Goal: Information Seeking & Learning: Find specific page/section

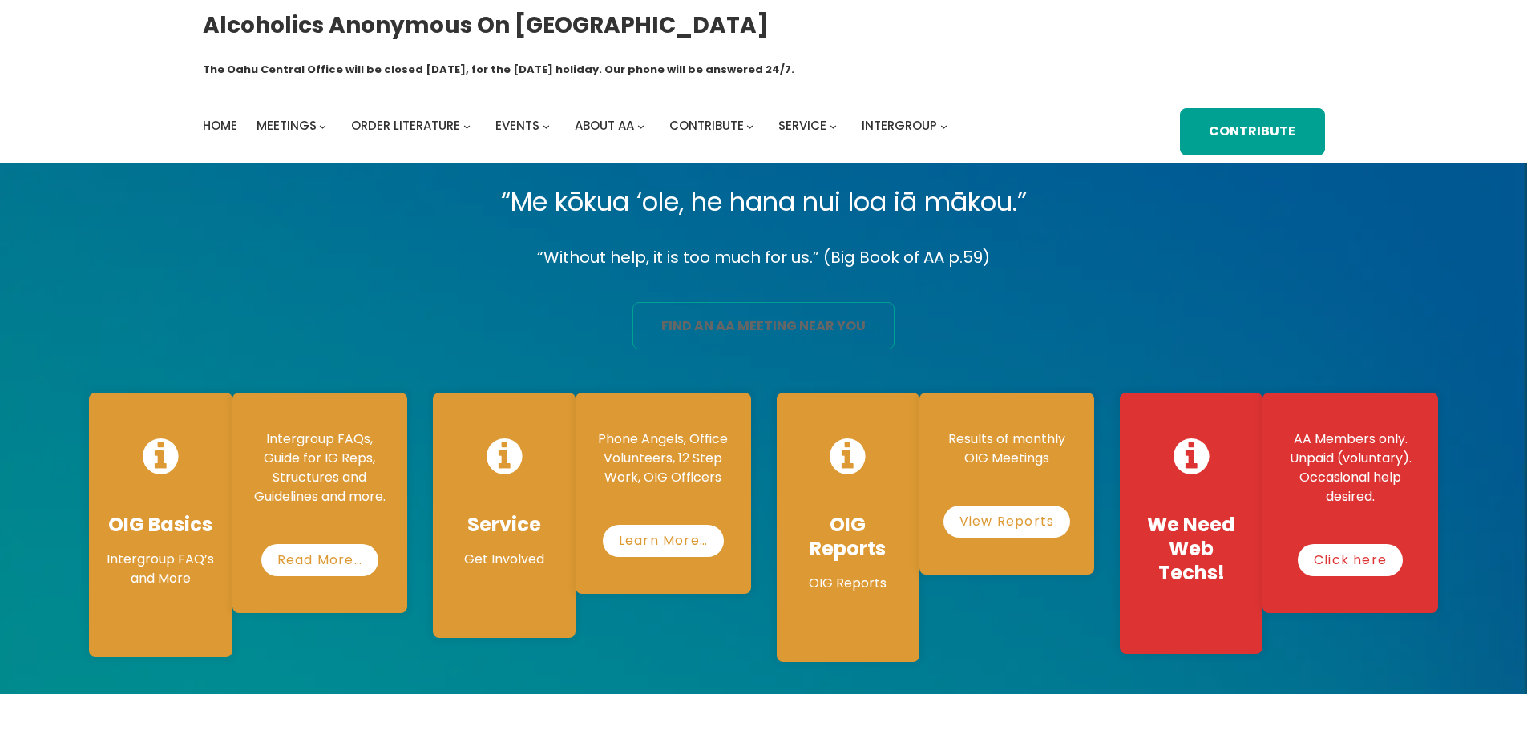
click at [752, 302] on link "find an aa meeting near you" at bounding box center [764, 325] width 262 height 47
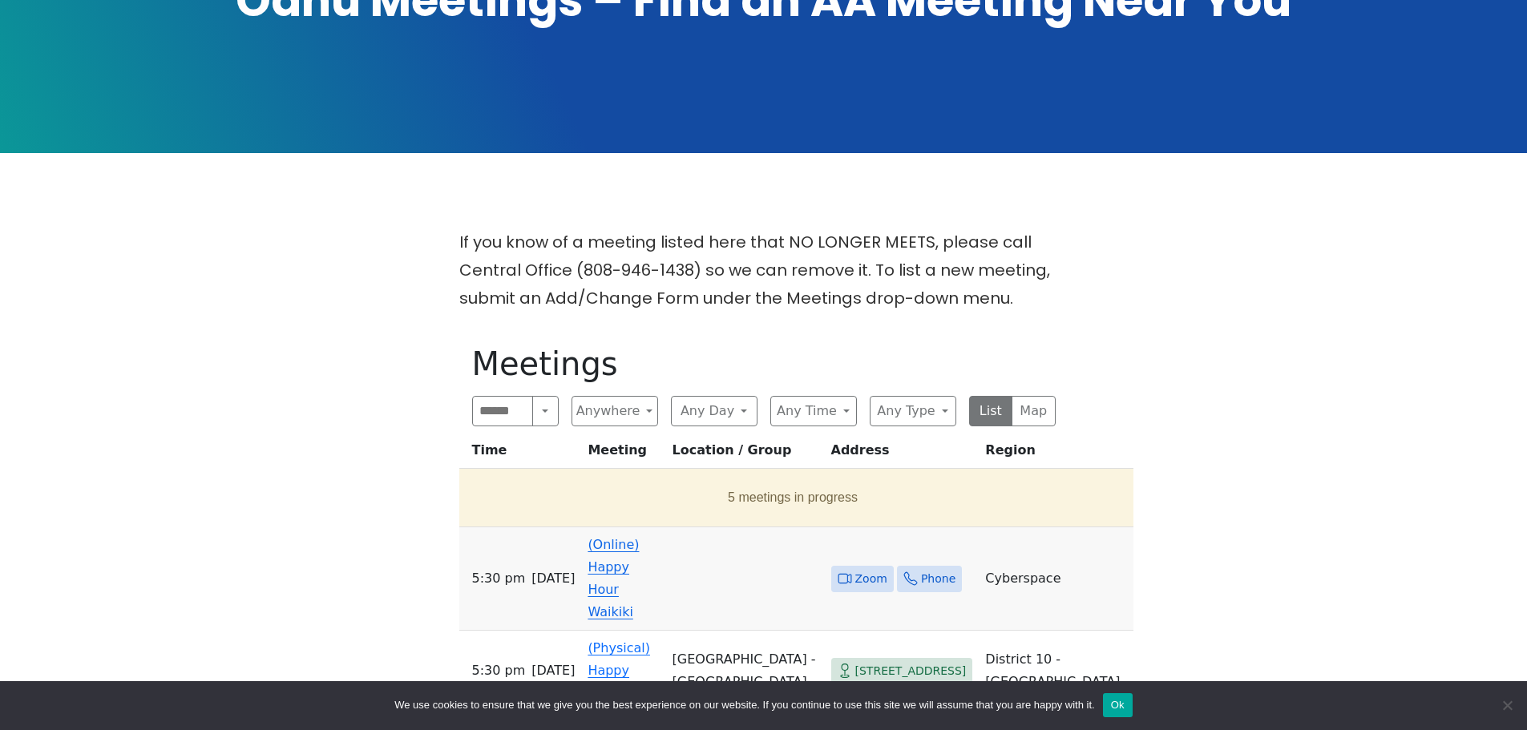
scroll to position [372, 0]
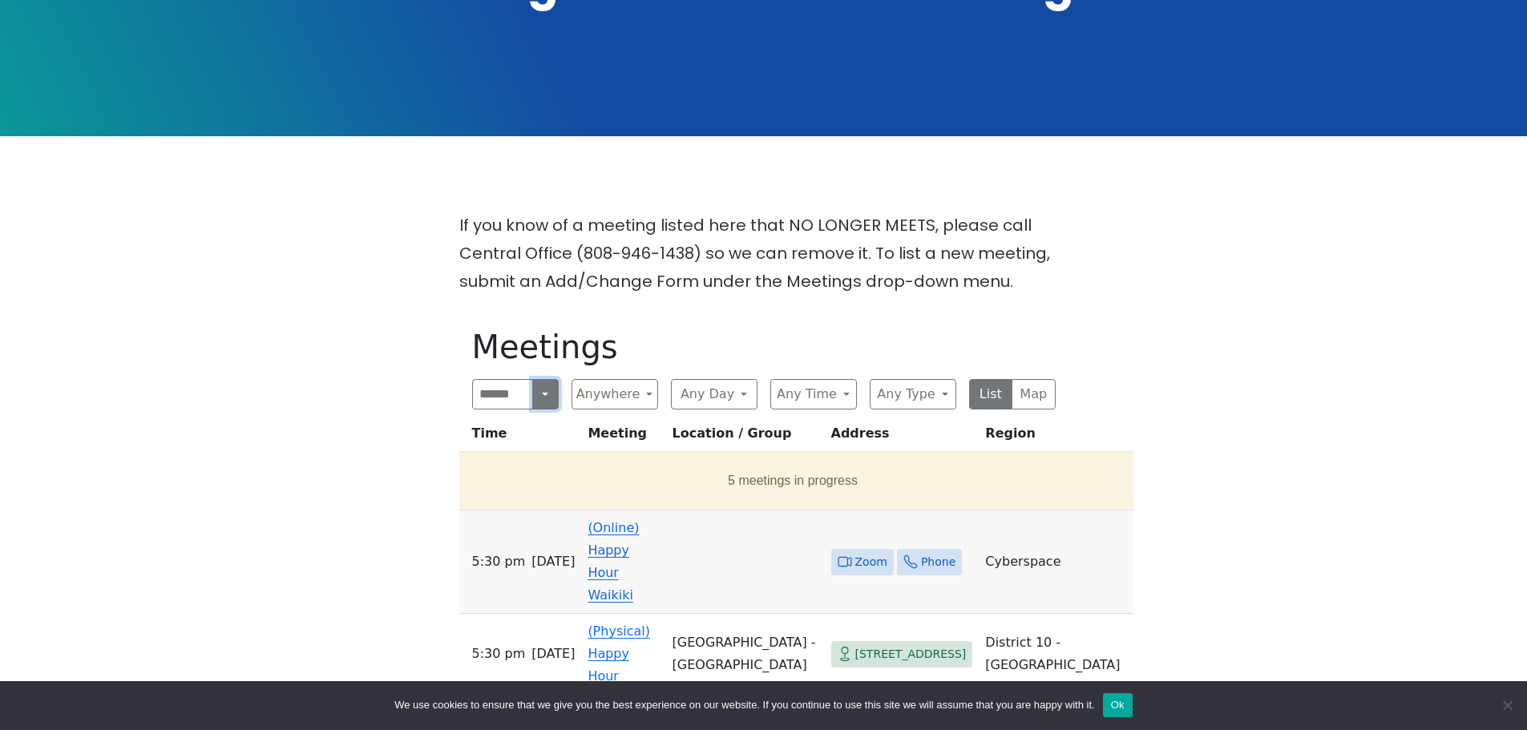
click at [543, 379] on button "Search" at bounding box center [545, 394] width 26 height 30
click at [542, 379] on button "Search" at bounding box center [545, 394] width 26 height 30
click at [525, 497] on button "Near Me" at bounding box center [515, 513] width 85 height 32
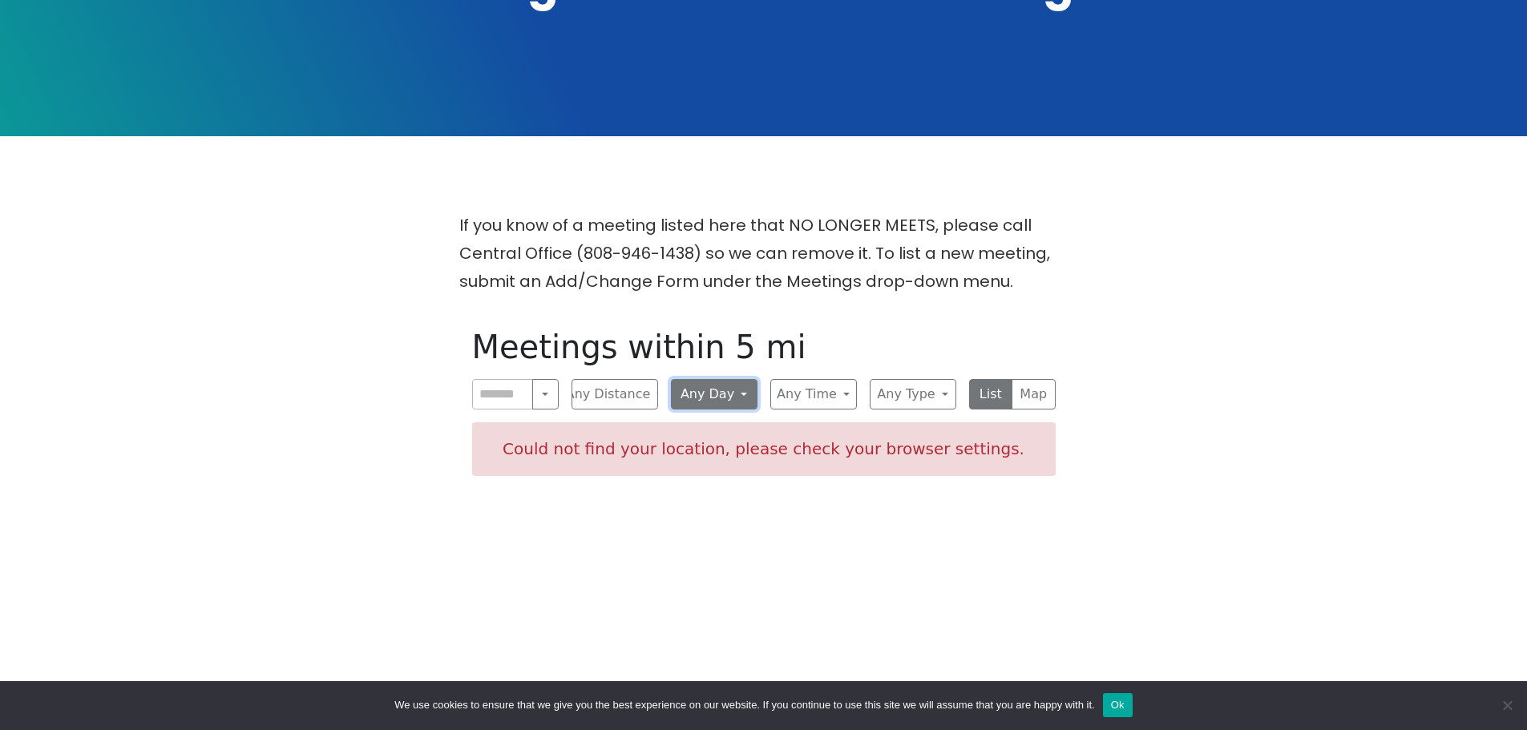
click at [740, 379] on button "Any Day" at bounding box center [714, 394] width 87 height 30
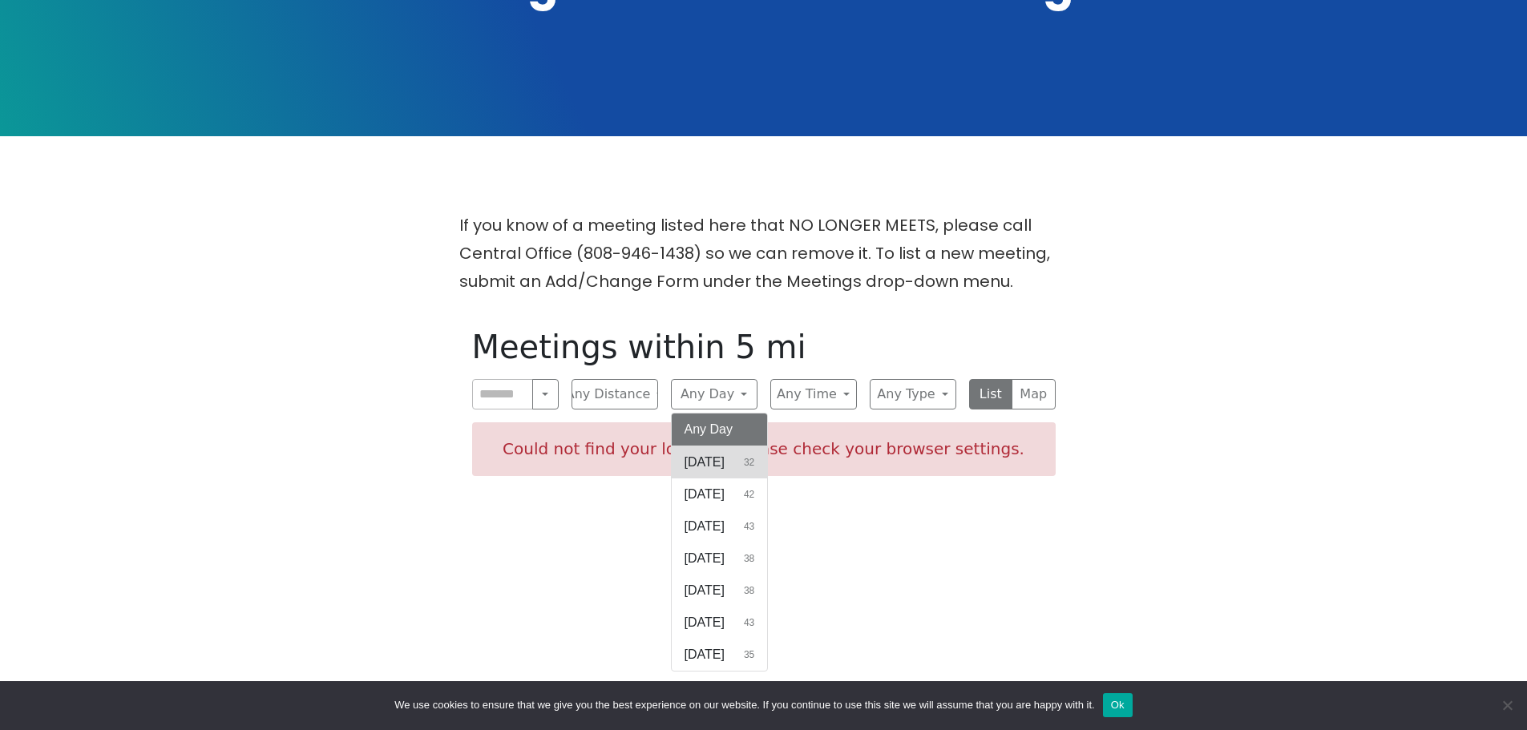
click at [728, 447] on button "[DATE] 32" at bounding box center [720, 463] width 96 height 32
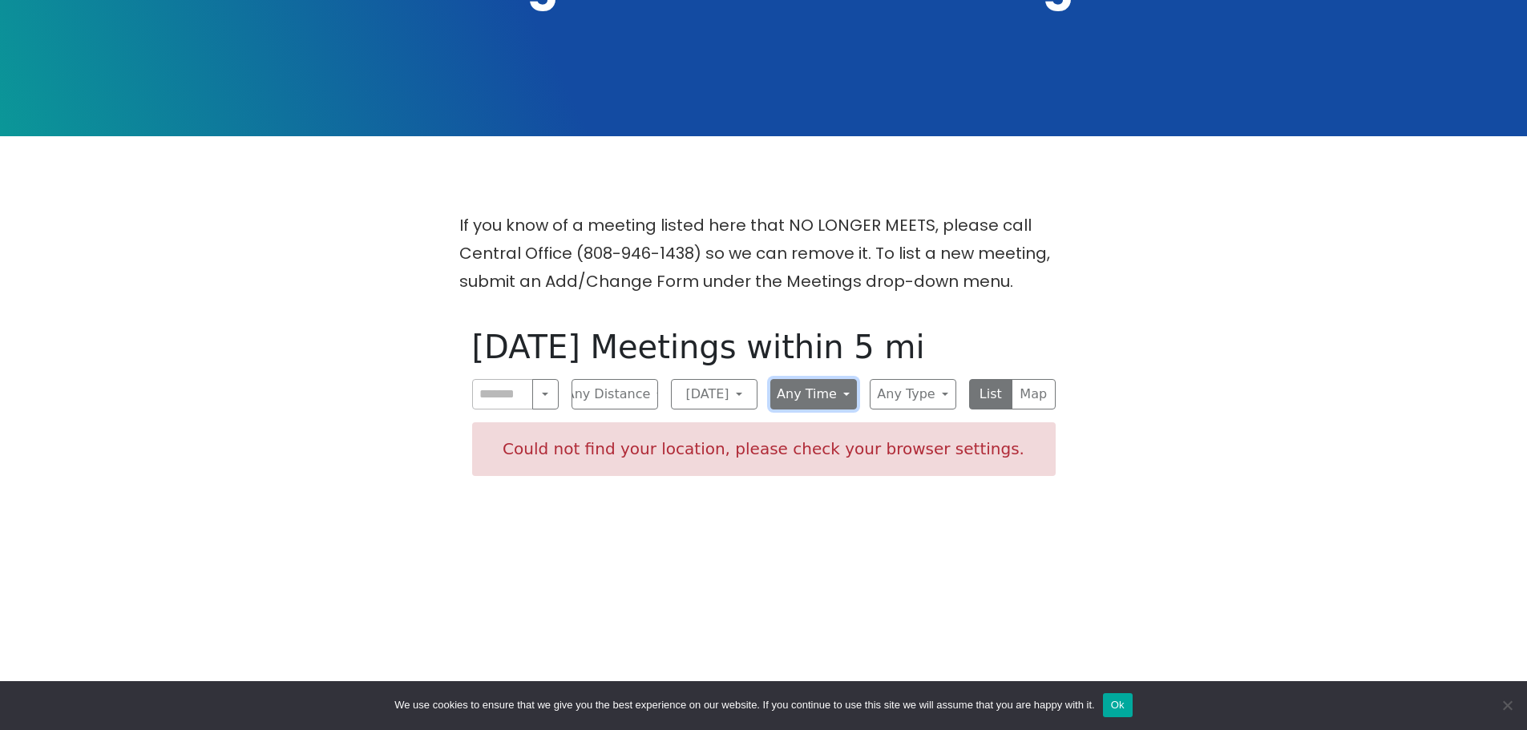
click at [845, 379] on button "Any Time" at bounding box center [813, 394] width 87 height 30
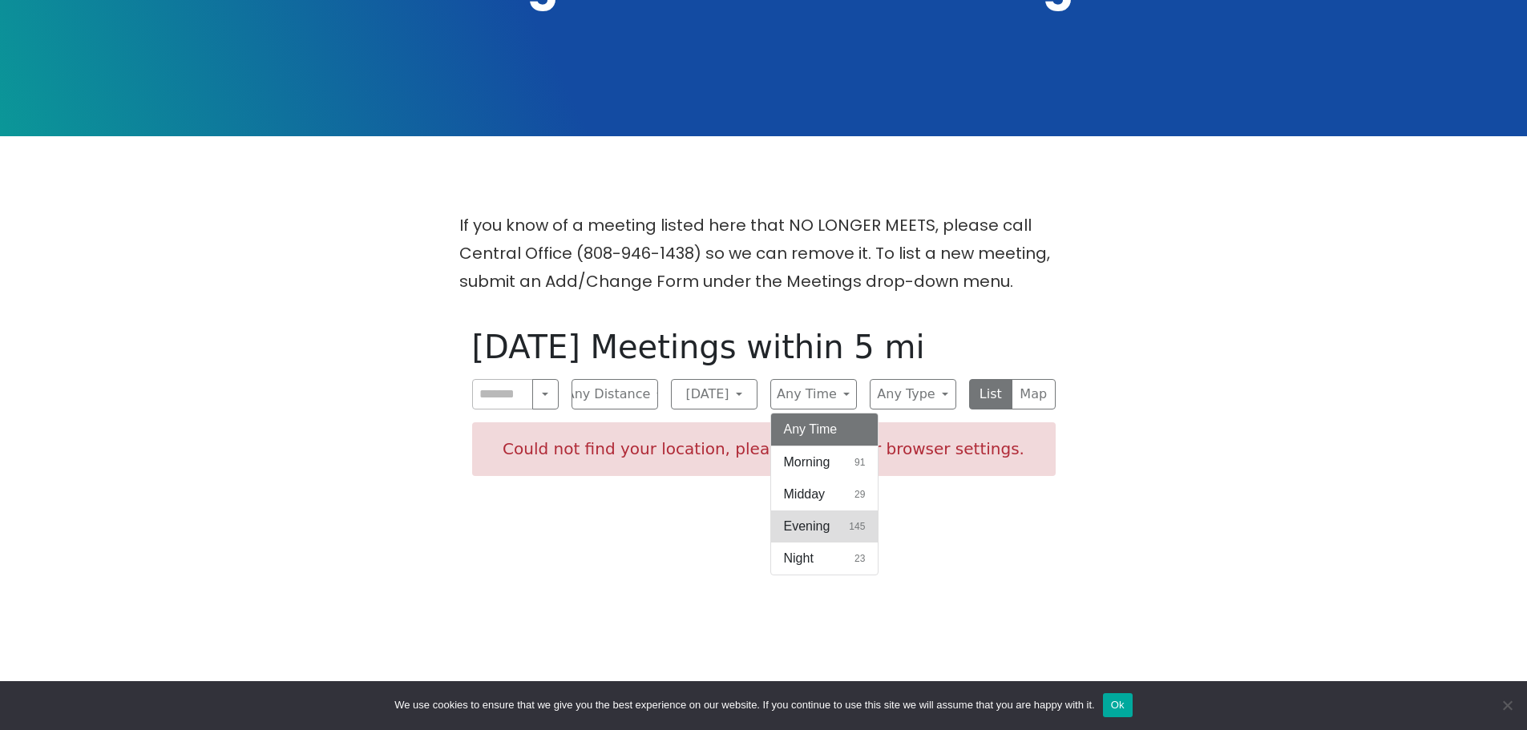
click at [856, 520] on span "145" at bounding box center [857, 527] width 16 height 14
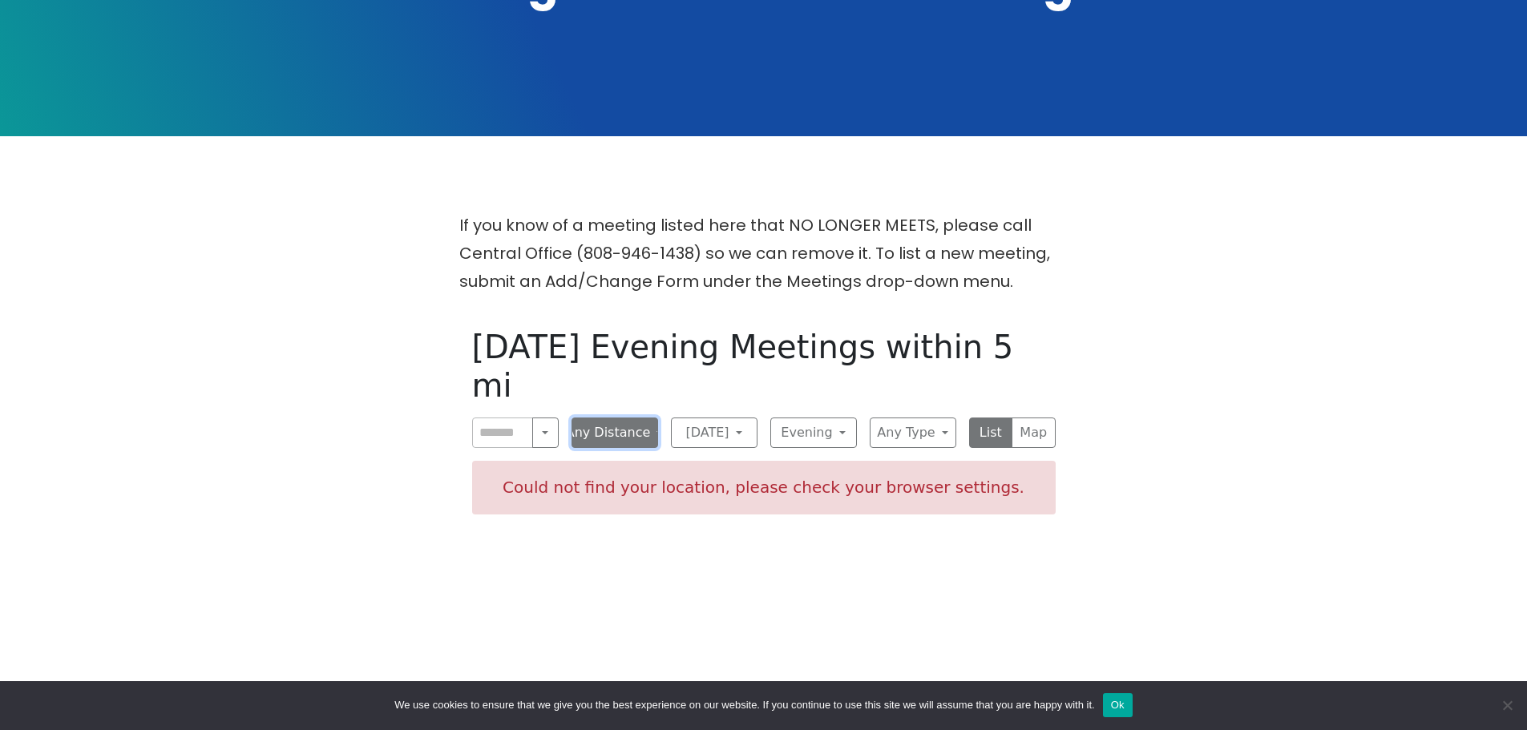
click at [652, 418] on button "Any Distance" at bounding box center [615, 433] width 87 height 30
click at [618, 452] on button "Any Distance" at bounding box center [614, 477] width 85 height 51
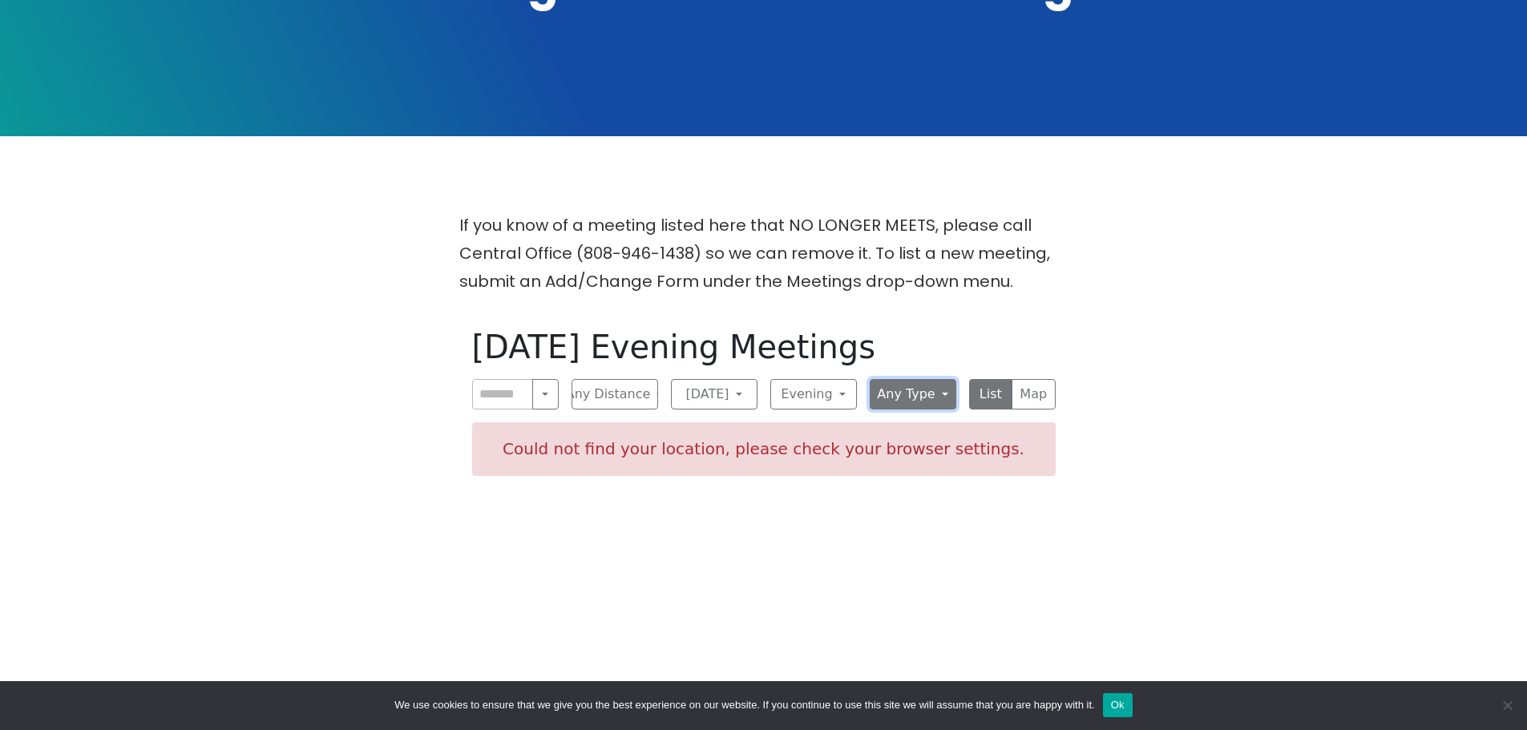
click at [940, 379] on button "Any Type" at bounding box center [913, 394] width 87 height 30
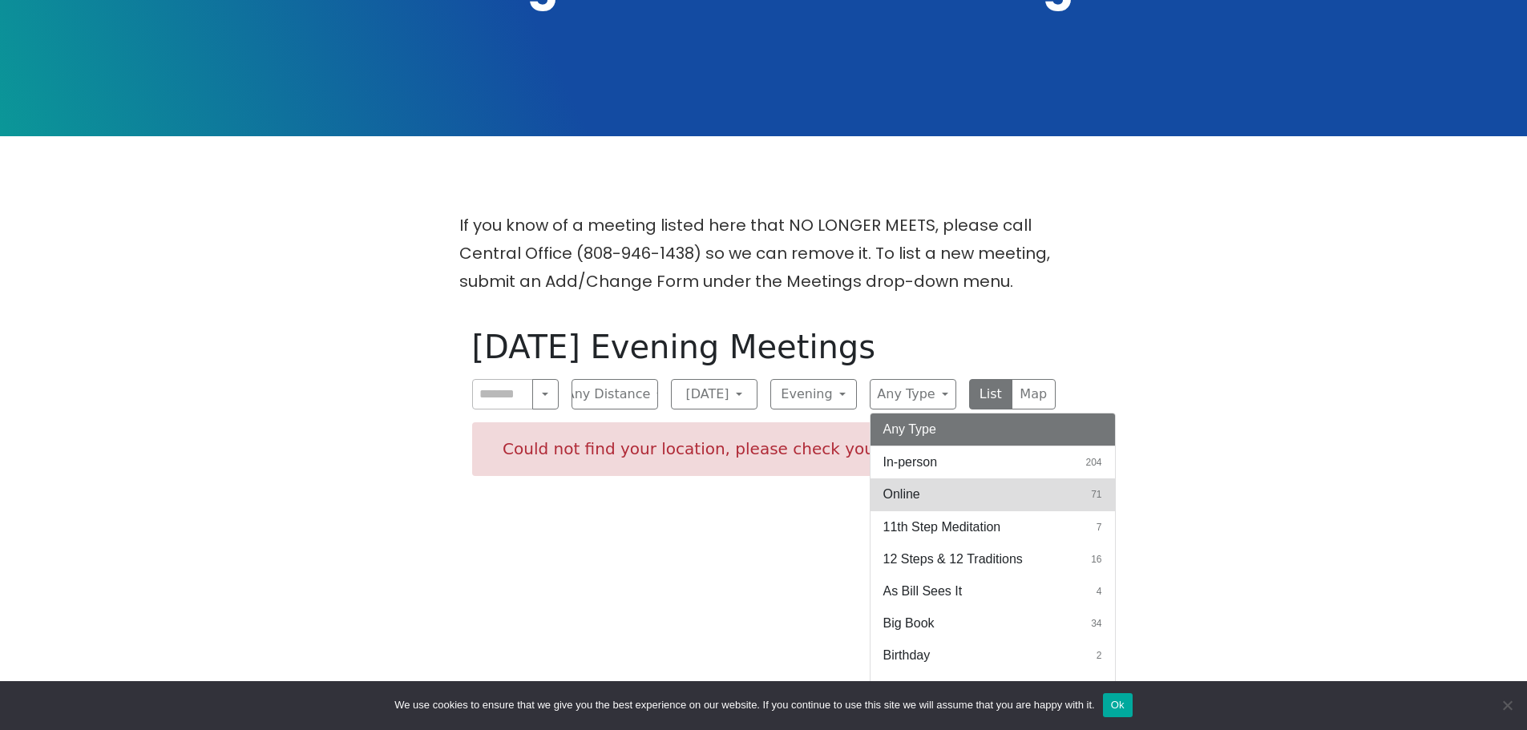
click at [912, 485] on span "Online" at bounding box center [901, 494] width 37 height 19
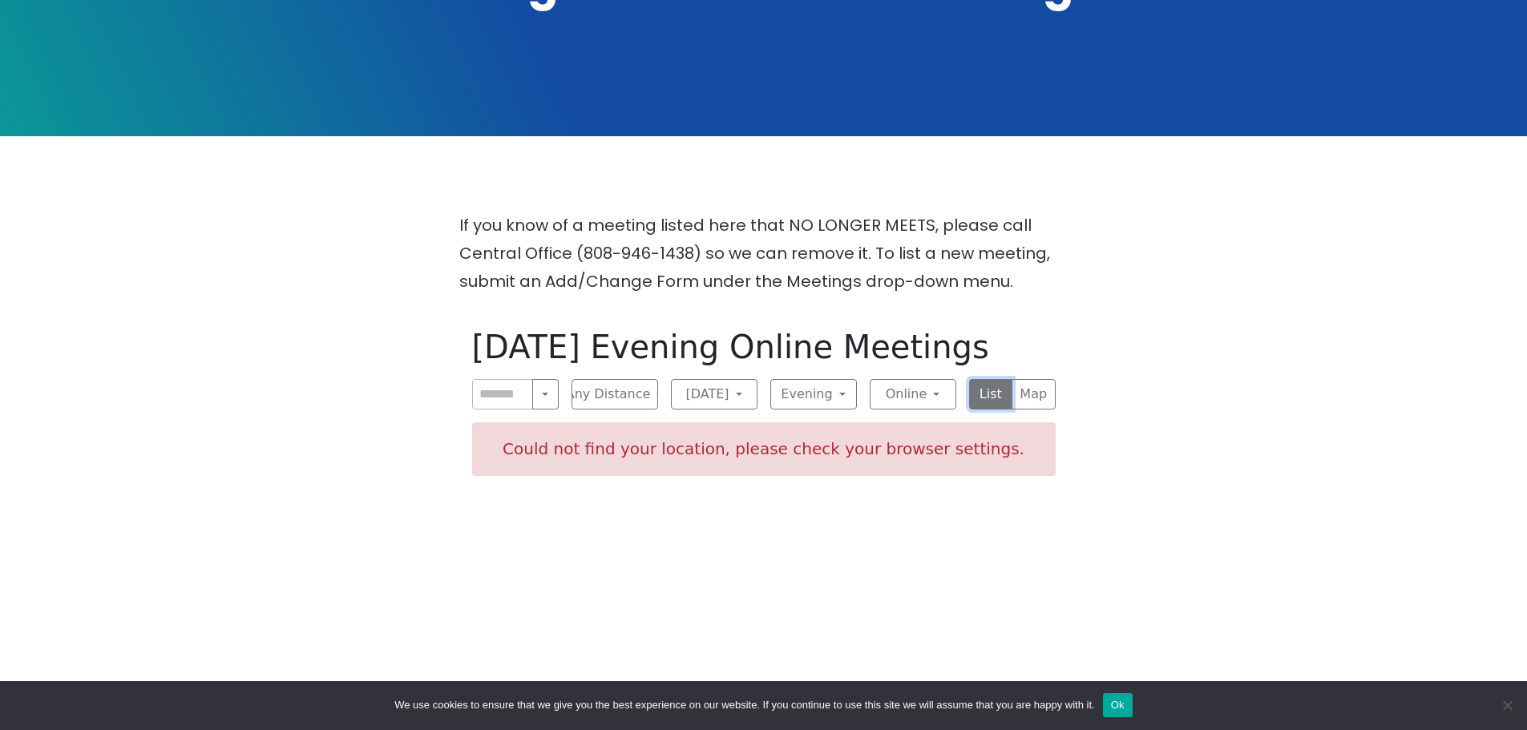
click at [992, 379] on button "List" at bounding box center [991, 394] width 44 height 30
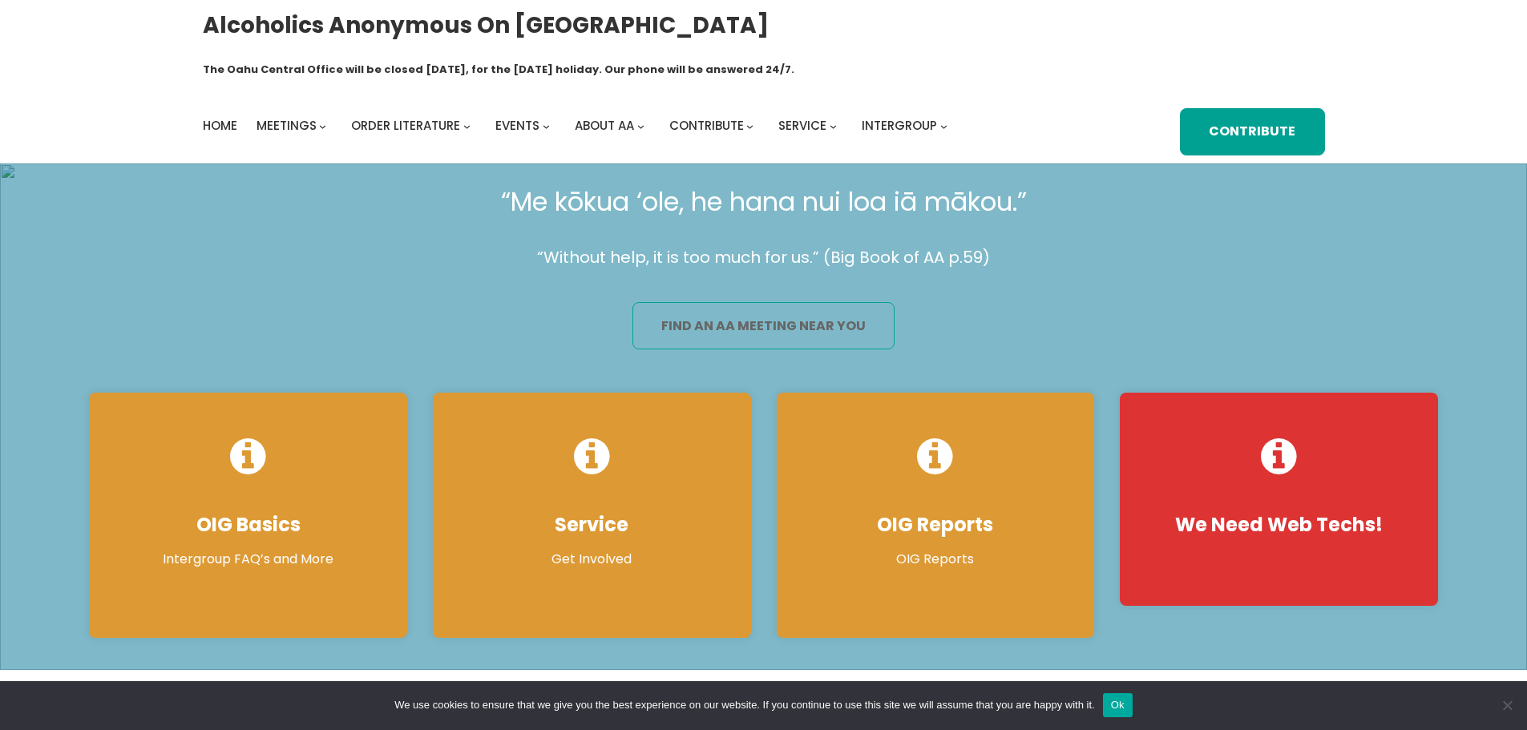
click at [805, 302] on link "find an aa meeting near you" at bounding box center [764, 325] width 262 height 47
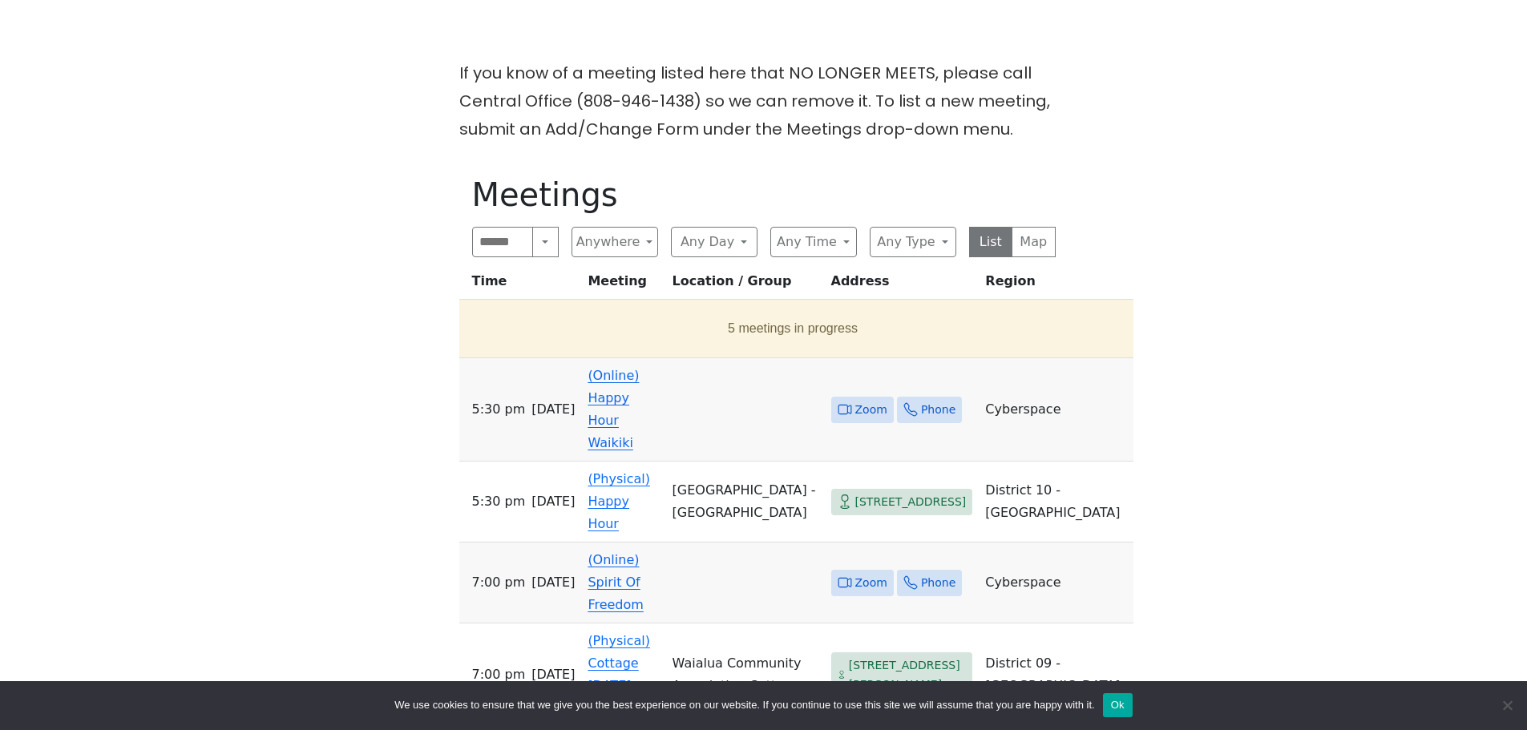
scroll to position [546, 0]
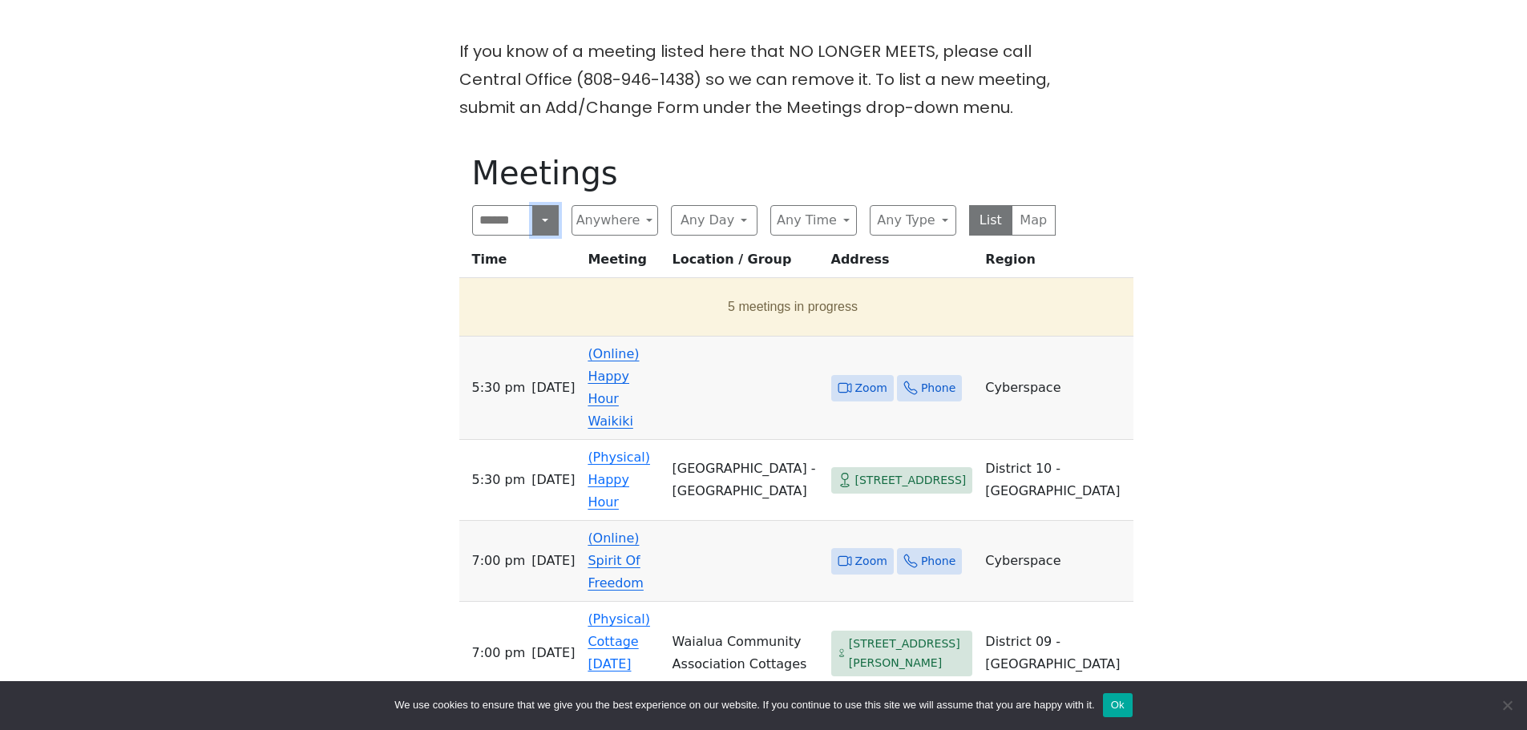
click at [545, 205] on button "Search" at bounding box center [545, 220] width 26 height 30
click at [506, 272] on button "Near Location" at bounding box center [515, 297] width 85 height 51
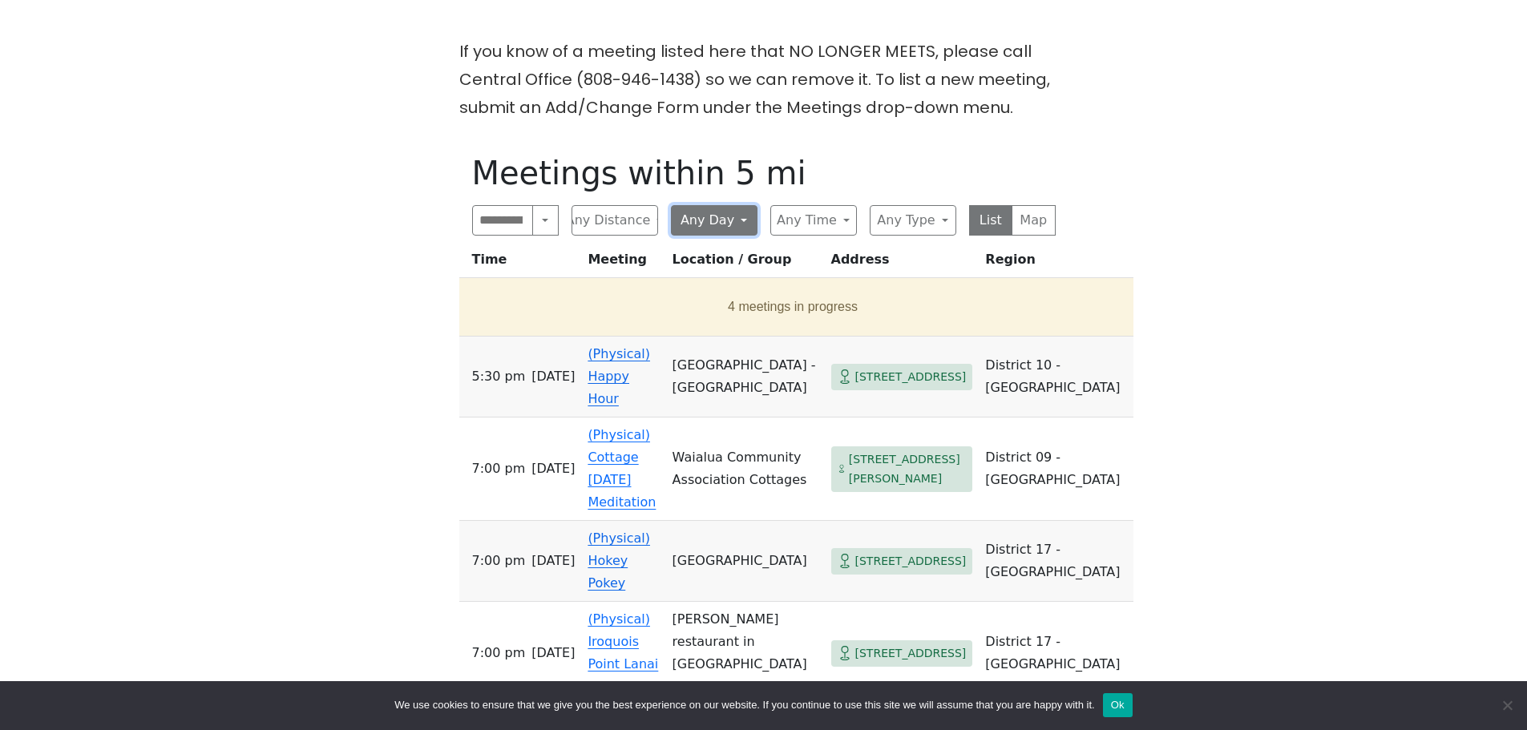
click at [740, 205] on button "Any Day" at bounding box center [714, 220] width 87 height 30
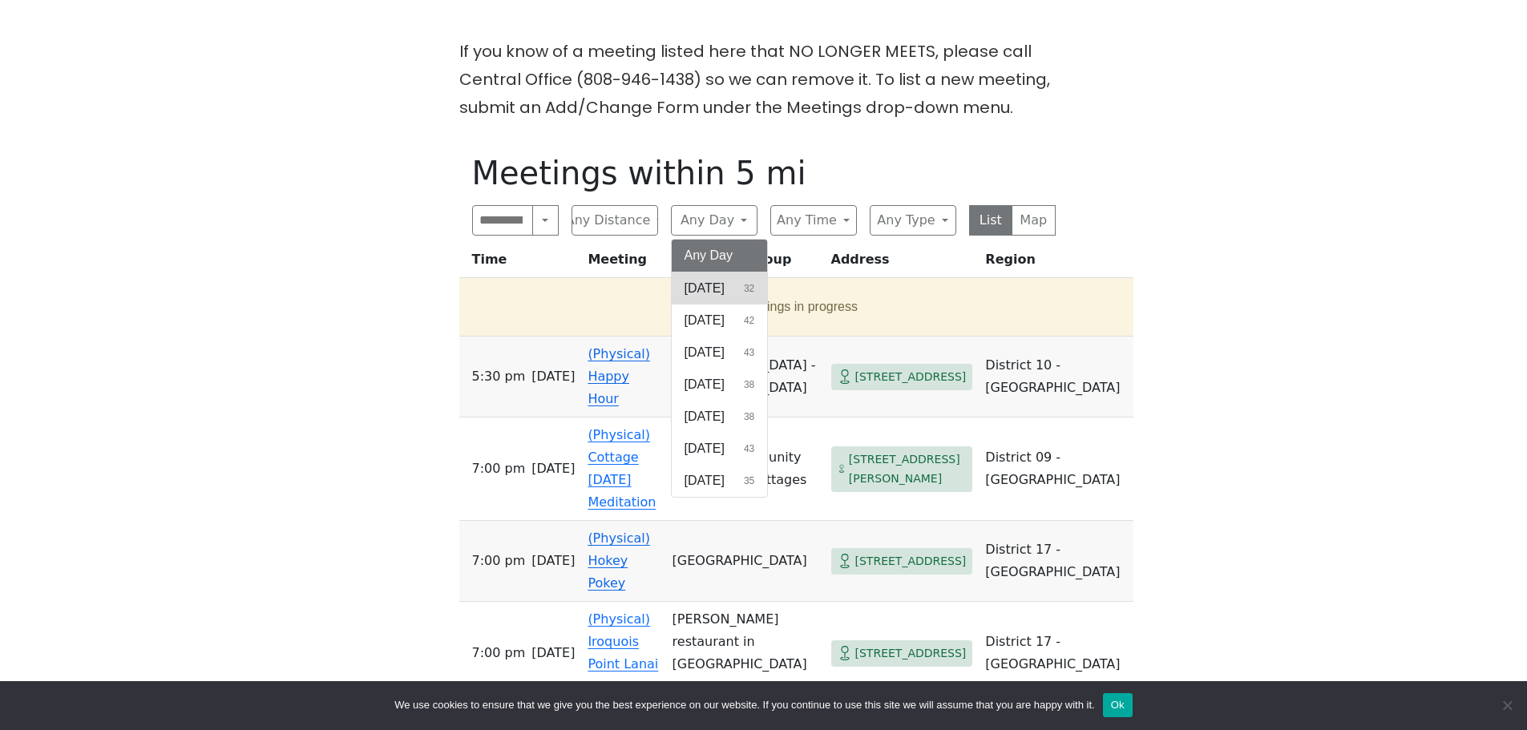
click at [714, 279] on span "[DATE]" at bounding box center [705, 288] width 40 height 19
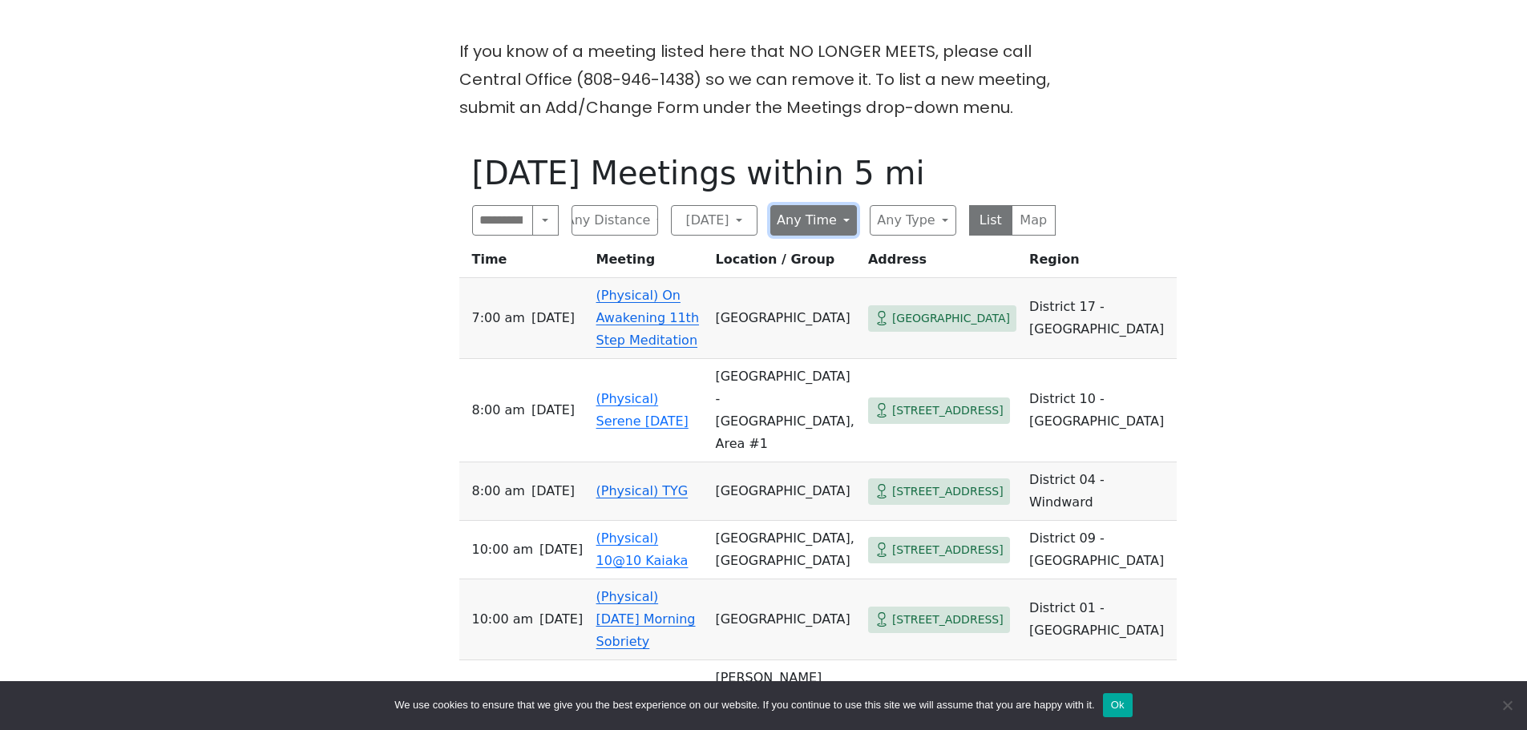
click at [843, 205] on button "Any Time" at bounding box center [813, 220] width 87 height 30
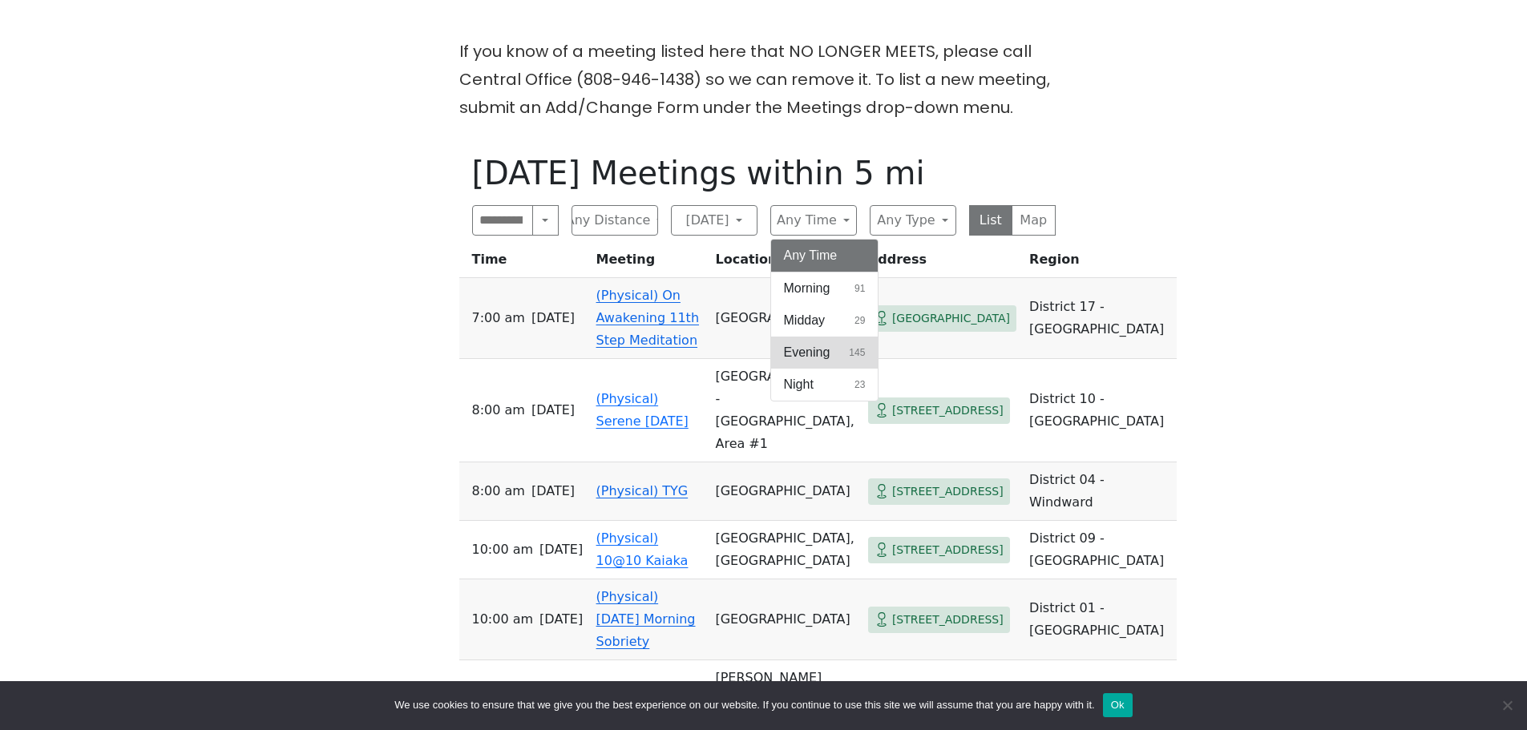
click at [818, 343] on span "Evening" at bounding box center [807, 352] width 46 height 19
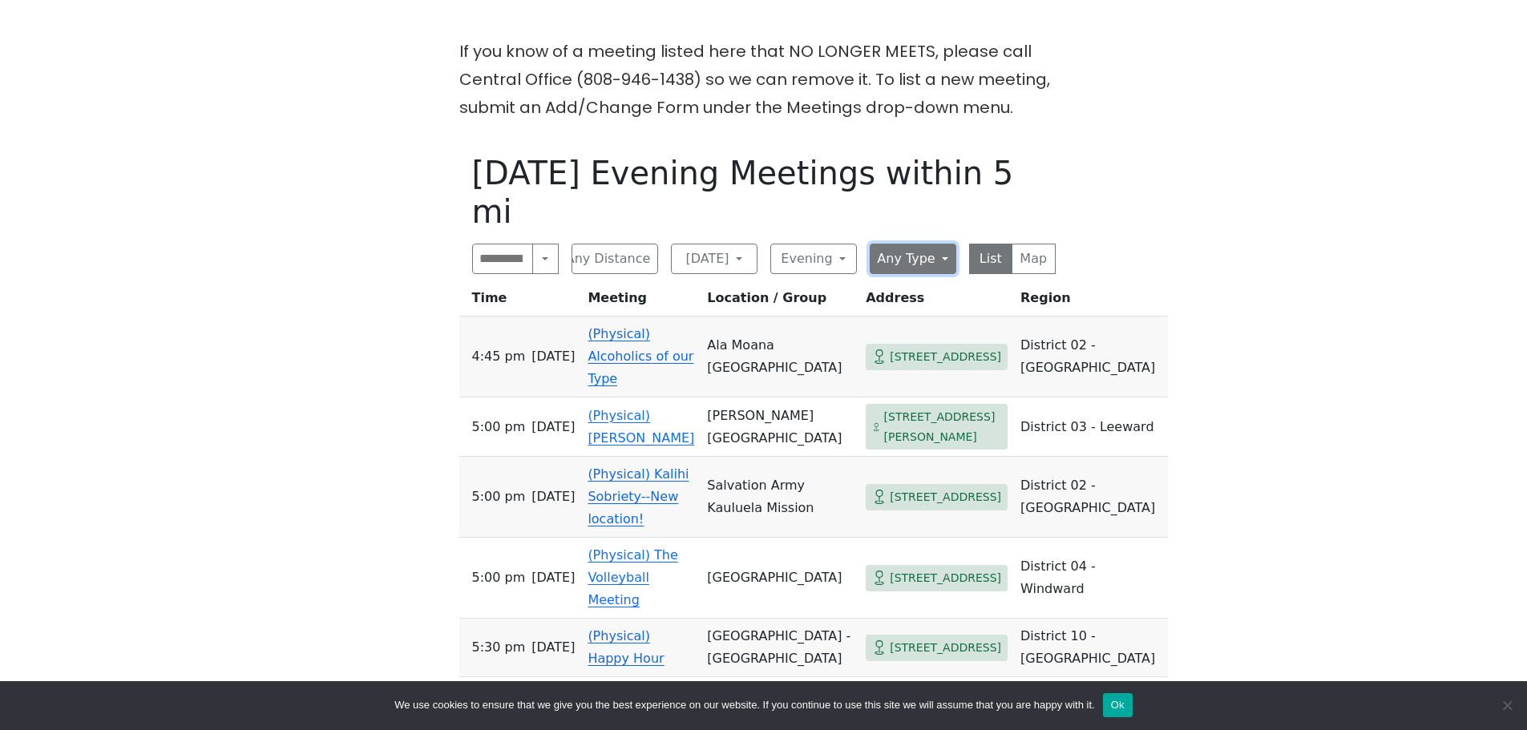
click at [941, 244] on button "Any Type" at bounding box center [913, 259] width 87 height 30
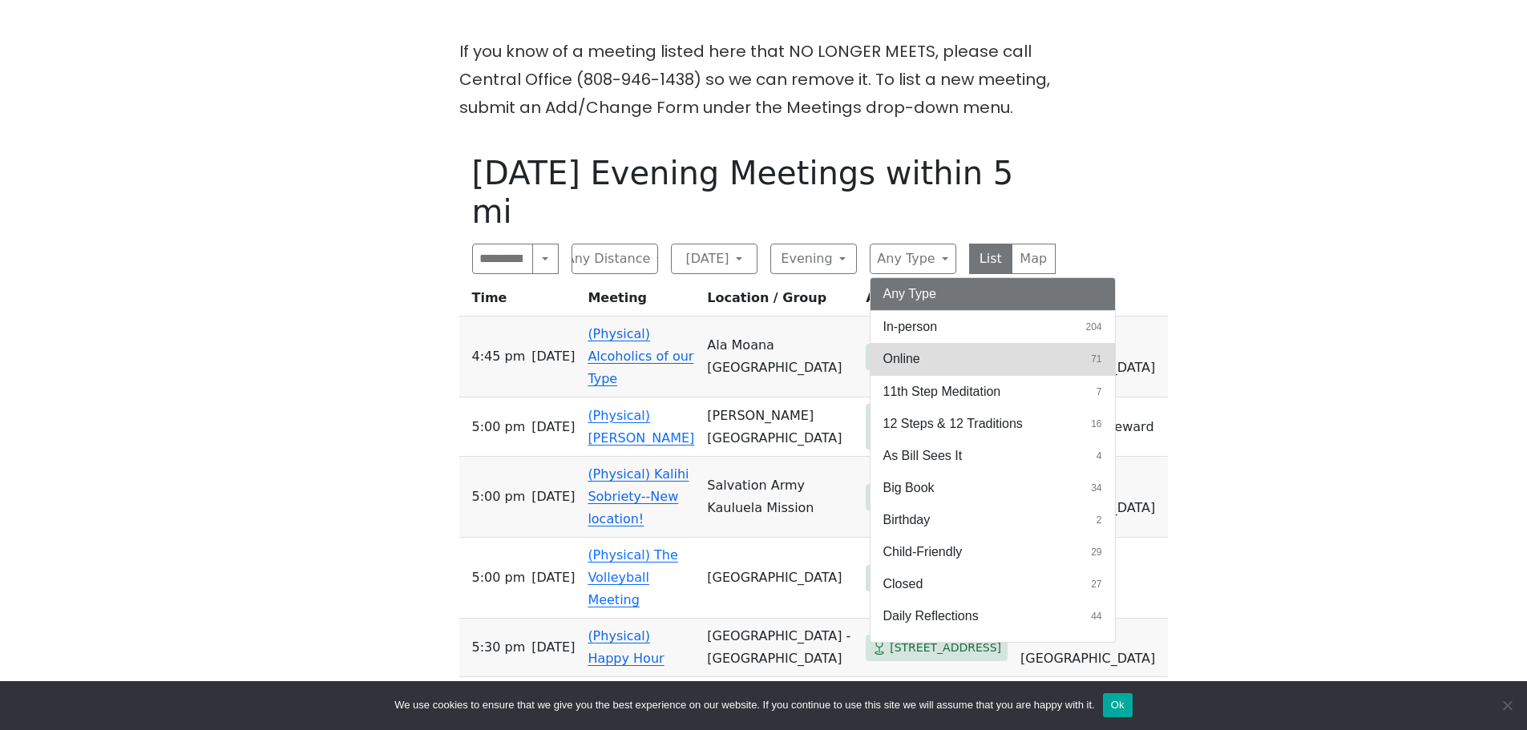
click at [912, 350] on span "Online" at bounding box center [901, 359] width 37 height 19
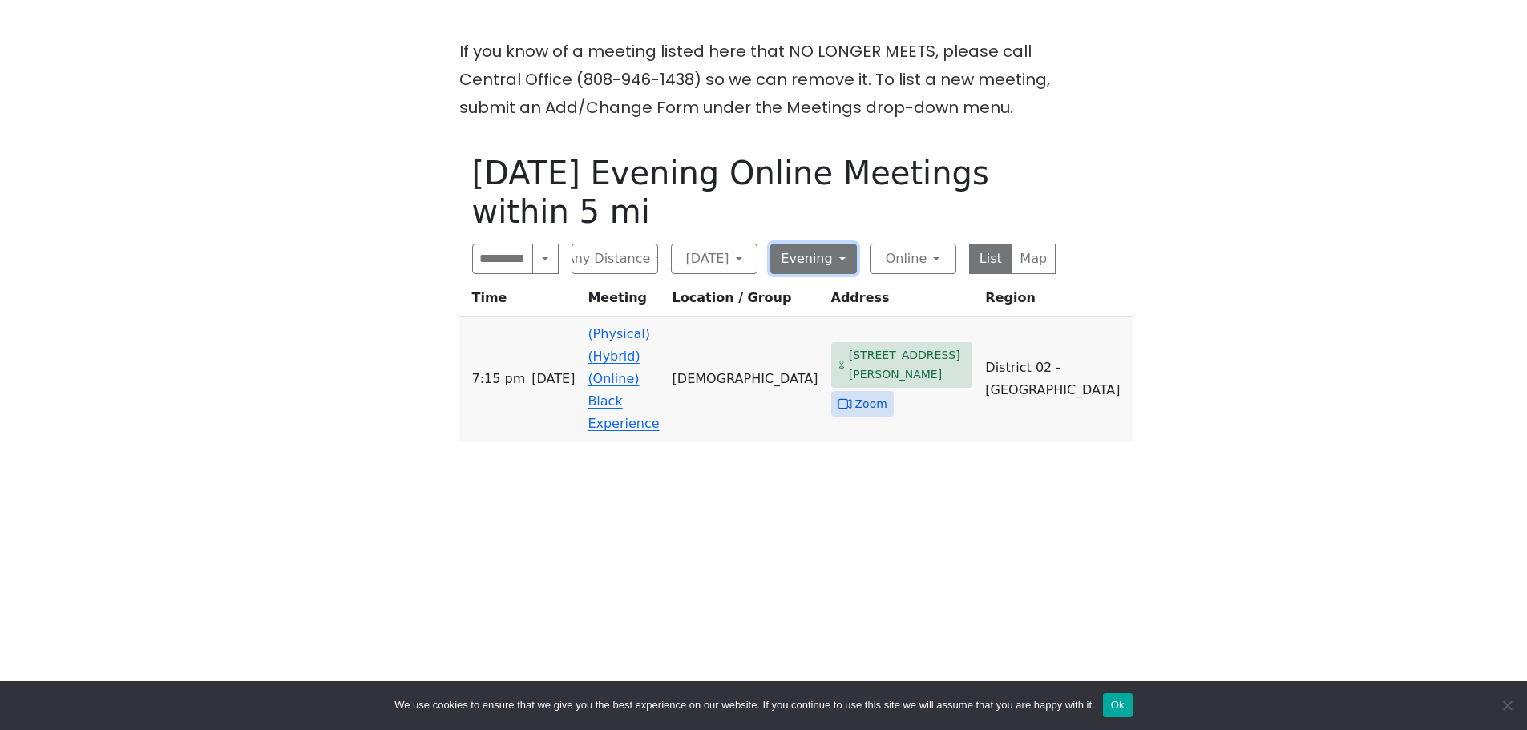
click at [839, 244] on button "Evening" at bounding box center [813, 259] width 87 height 30
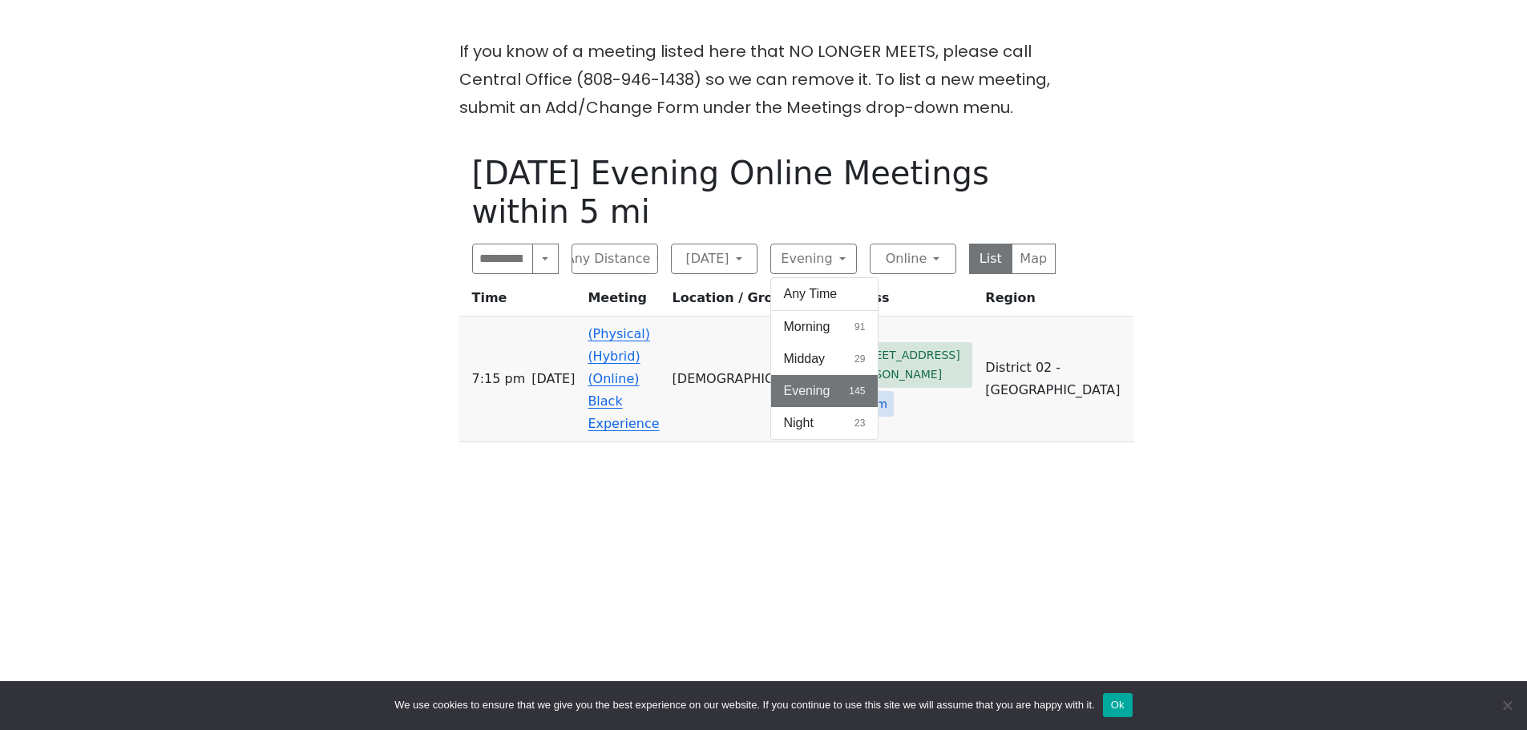
click at [834, 375] on button "Evening 145" at bounding box center [824, 391] width 107 height 32
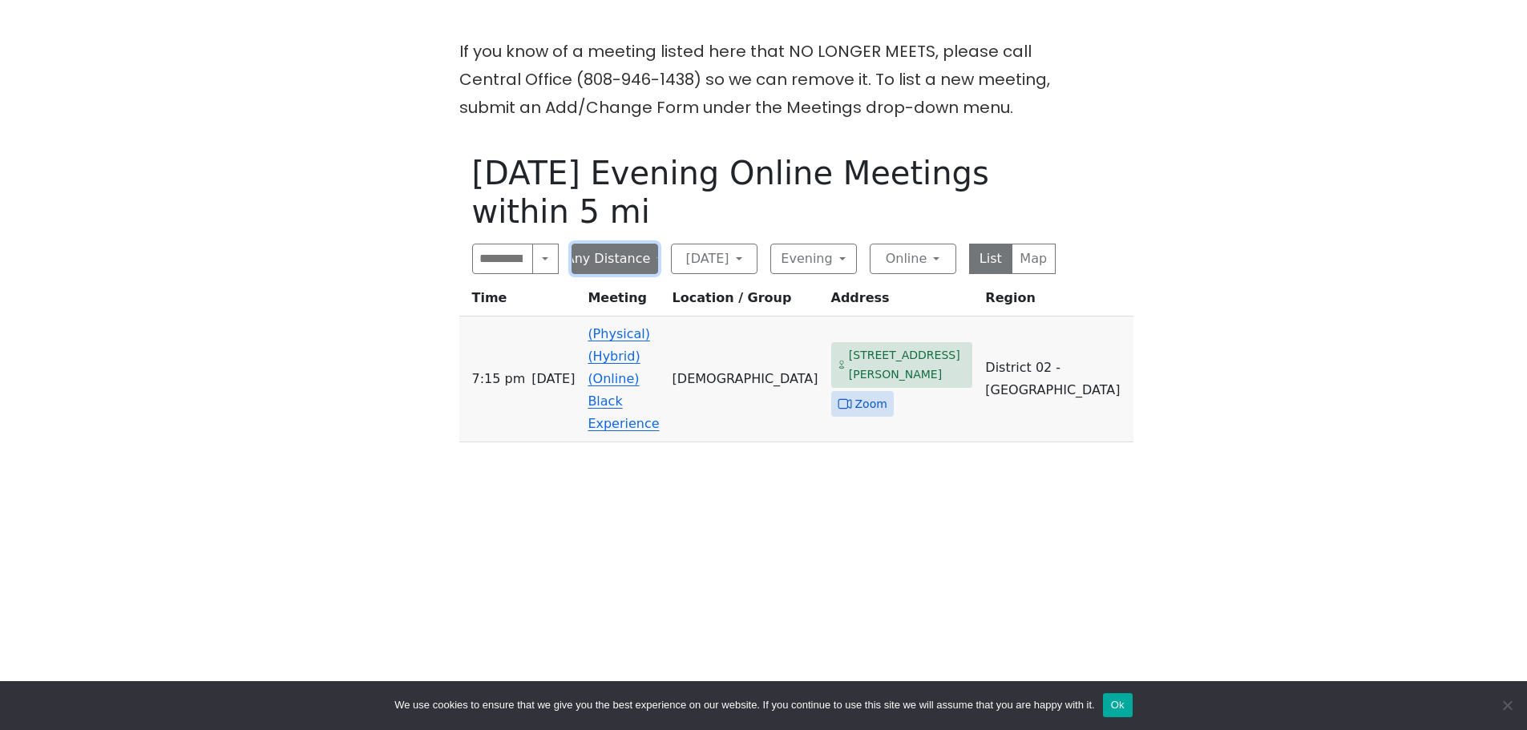
click at [657, 244] on button "Any Distance" at bounding box center [615, 259] width 87 height 30
click at [607, 278] on button "Any Distance" at bounding box center [614, 303] width 85 height 51
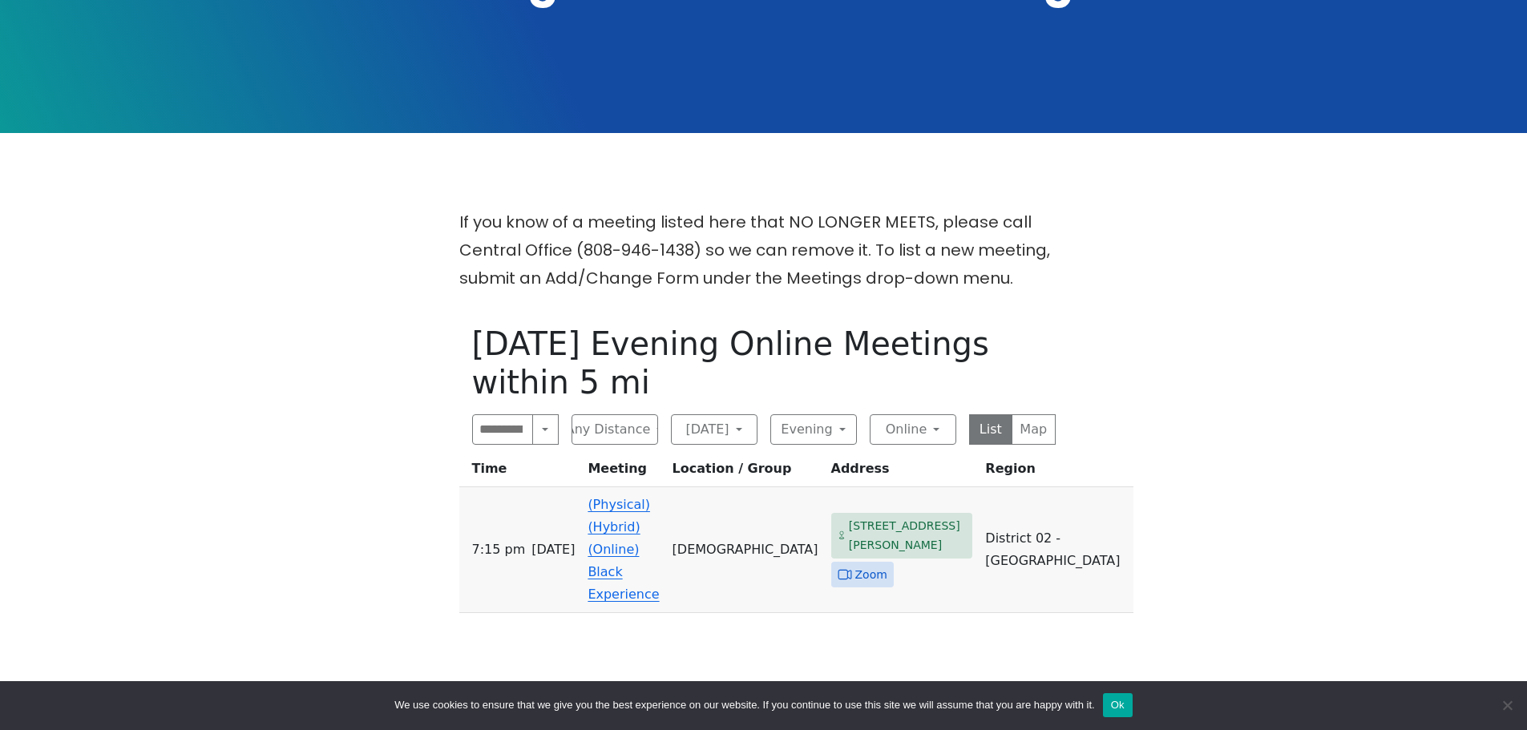
scroll to position [343, 0]
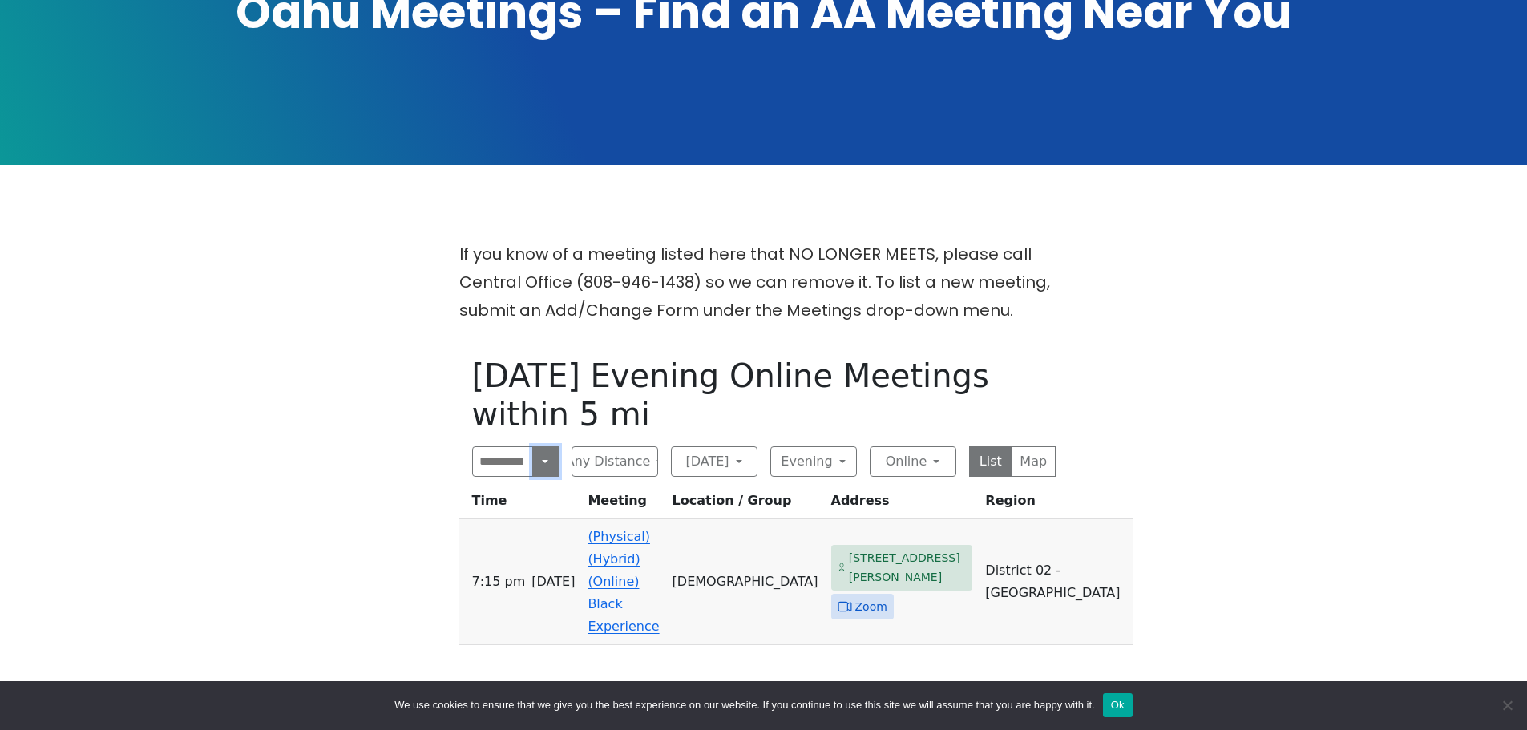
click at [547, 447] on button "Near Location" at bounding box center [545, 462] width 26 height 30
click at [516, 481] on button "Search" at bounding box center [515, 497] width 85 height 32
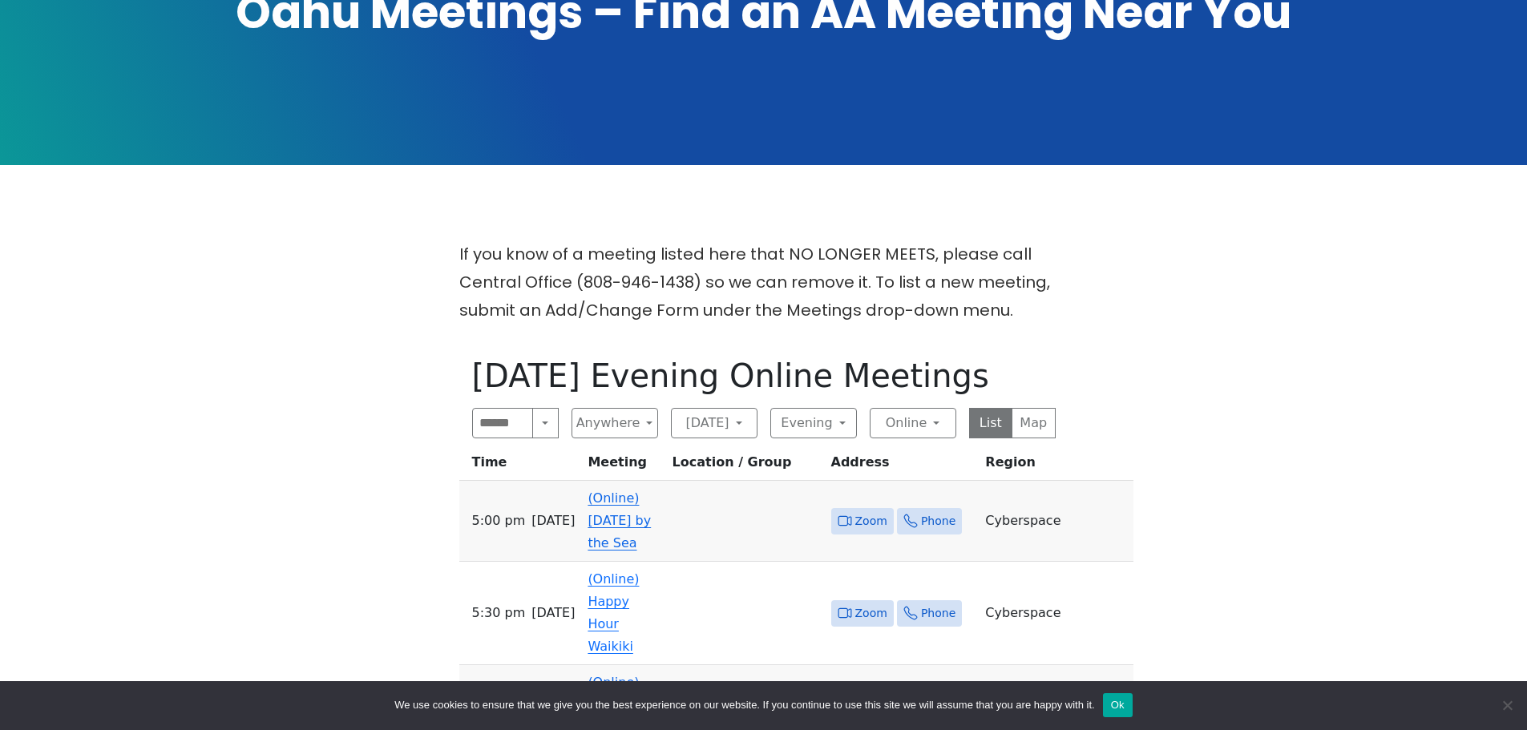
click at [635, 491] on link "(Online) [DATE] by the Sea" at bounding box center [619, 521] width 63 height 60
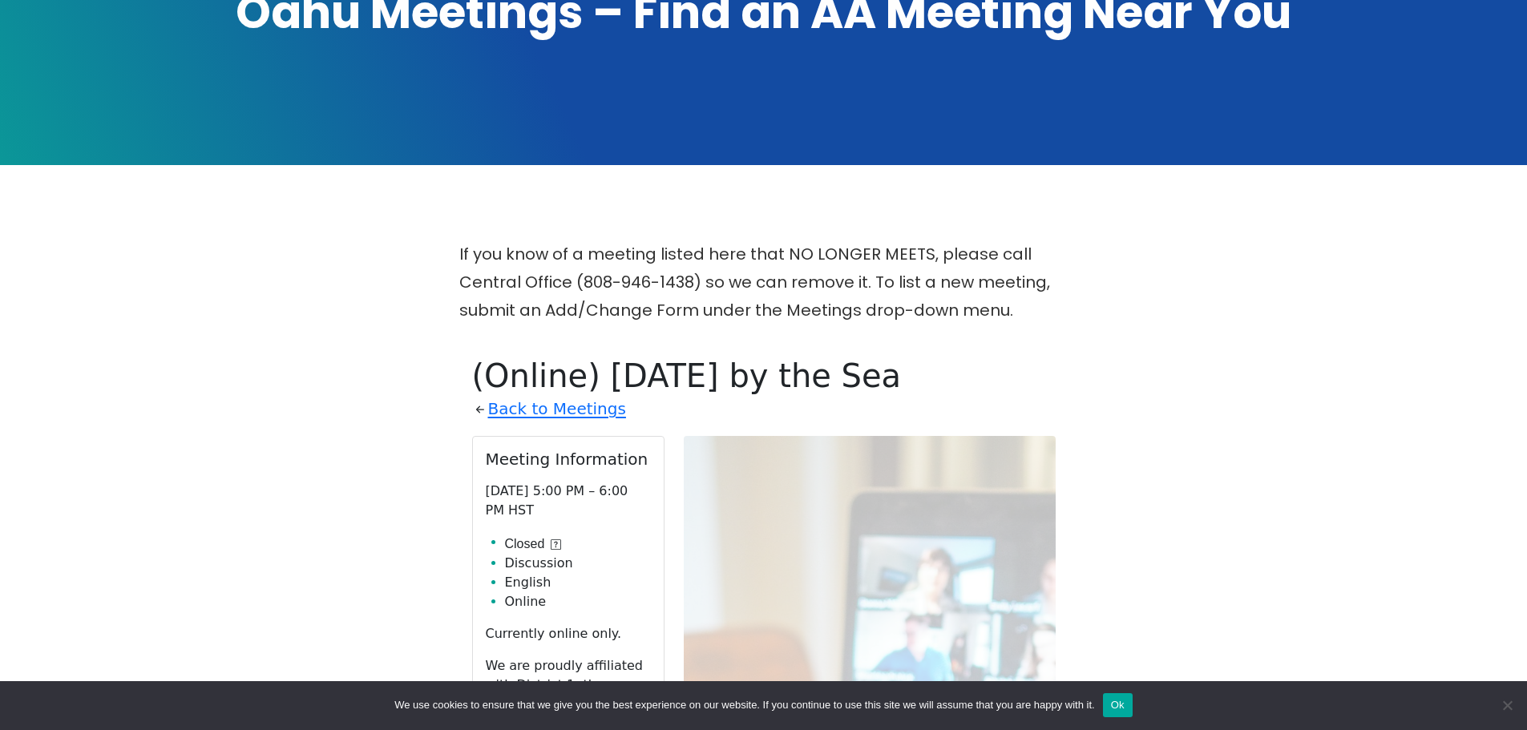
scroll to position [652, 0]
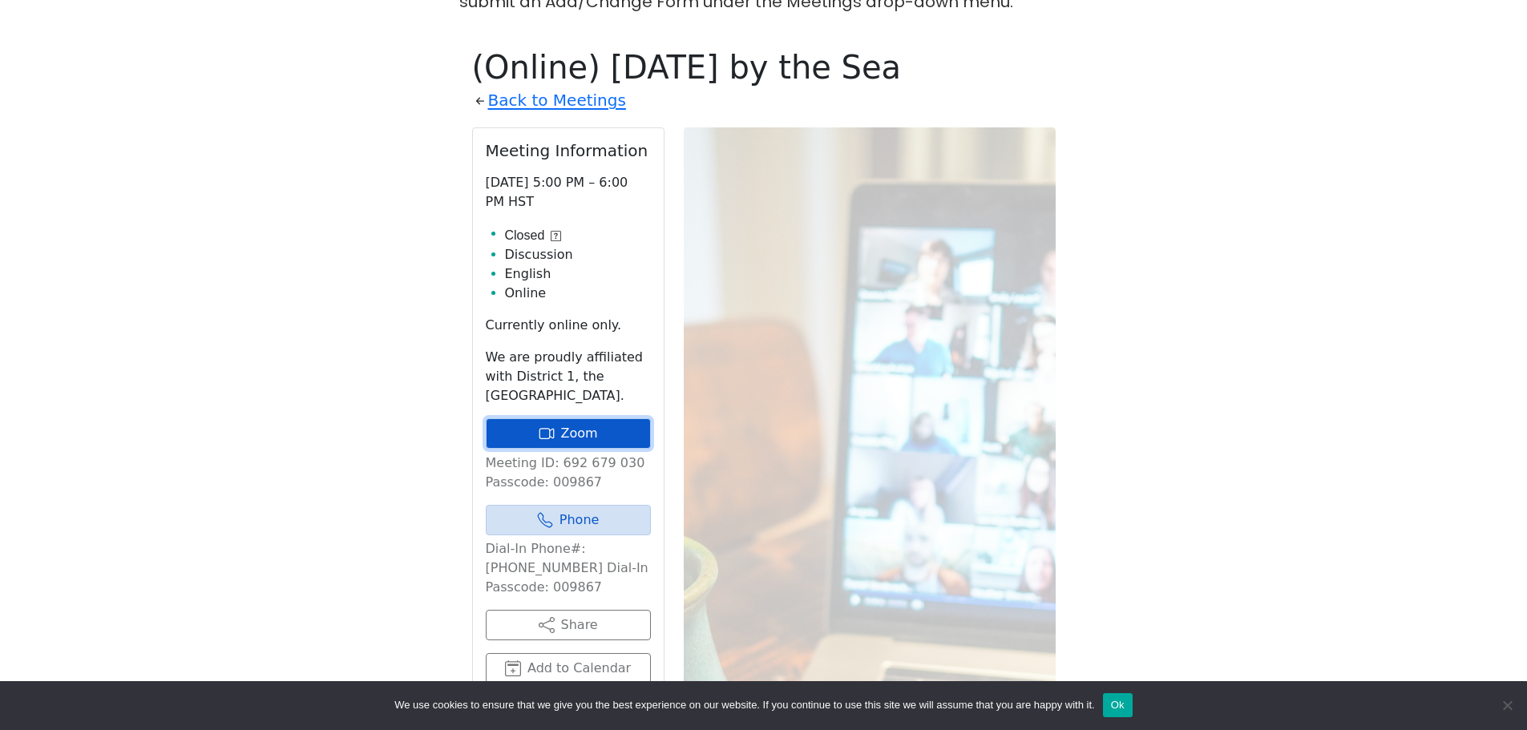
click at [584, 418] on link "Zoom" at bounding box center [568, 433] width 165 height 30
